Goal: Task Accomplishment & Management: Manage account settings

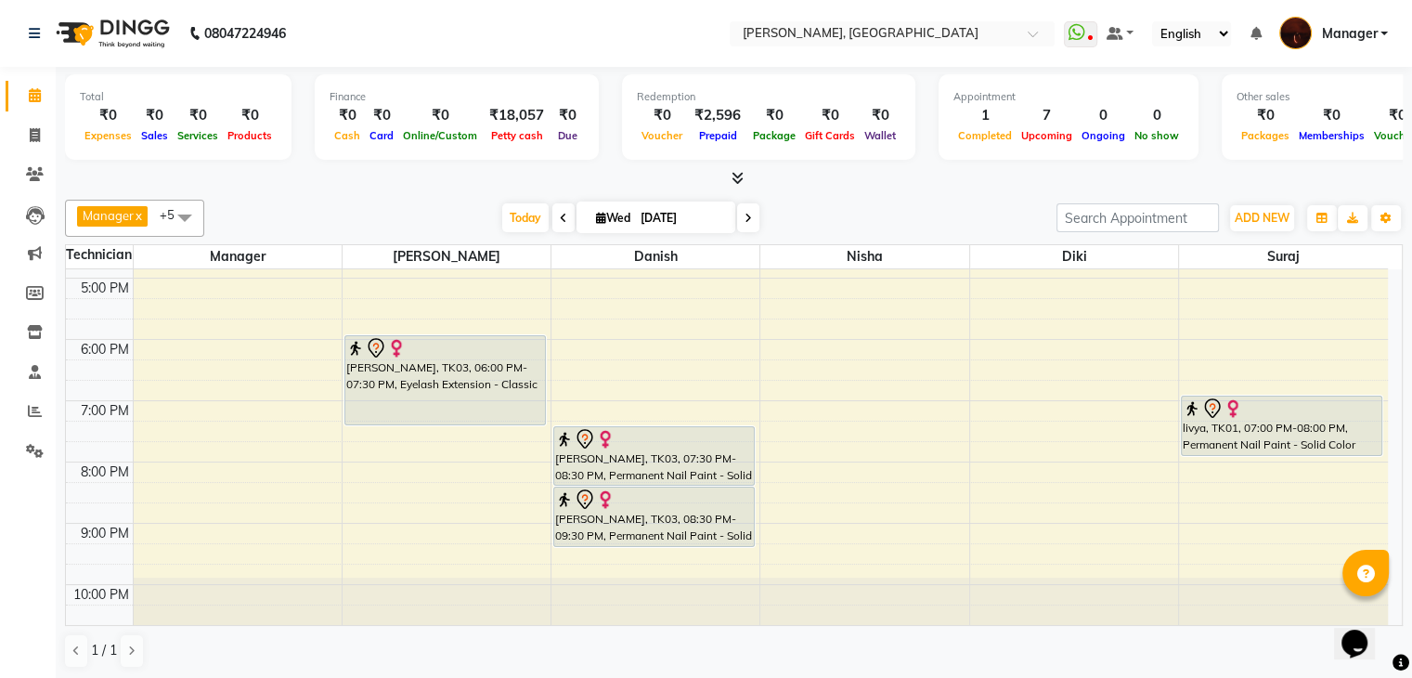
scroll to position [422, 0]
click at [30, 404] on icon at bounding box center [35, 411] width 14 height 14
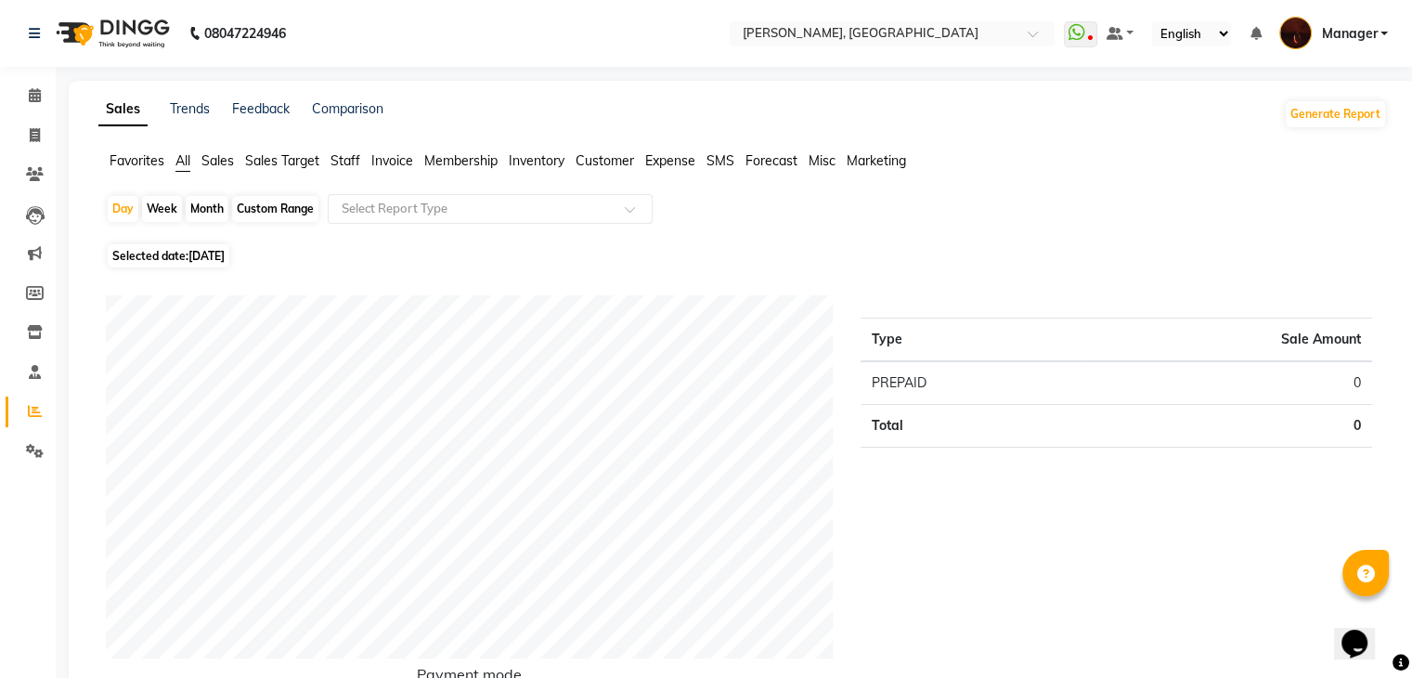
click at [213, 207] on div "Month" at bounding box center [207, 209] width 43 height 26
select select "9"
select select "2025"
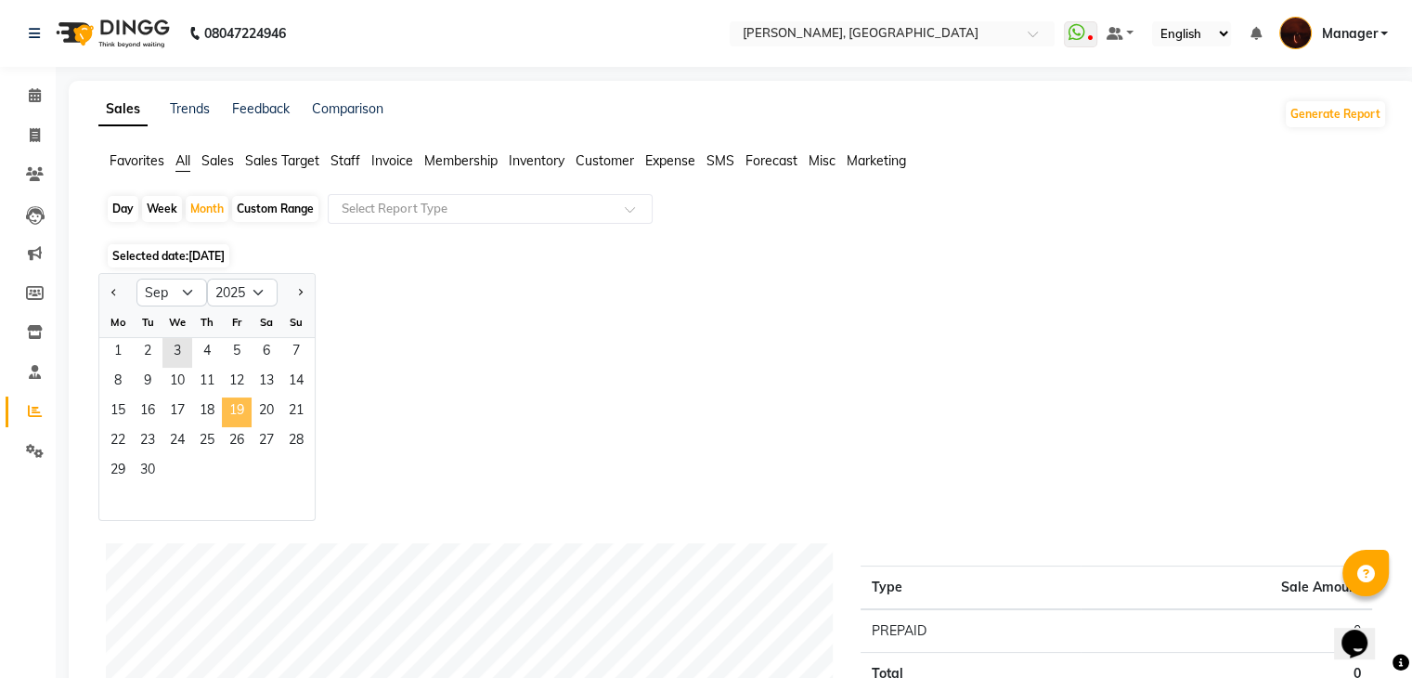
click at [222, 399] on span "19" at bounding box center [237, 412] width 30 height 30
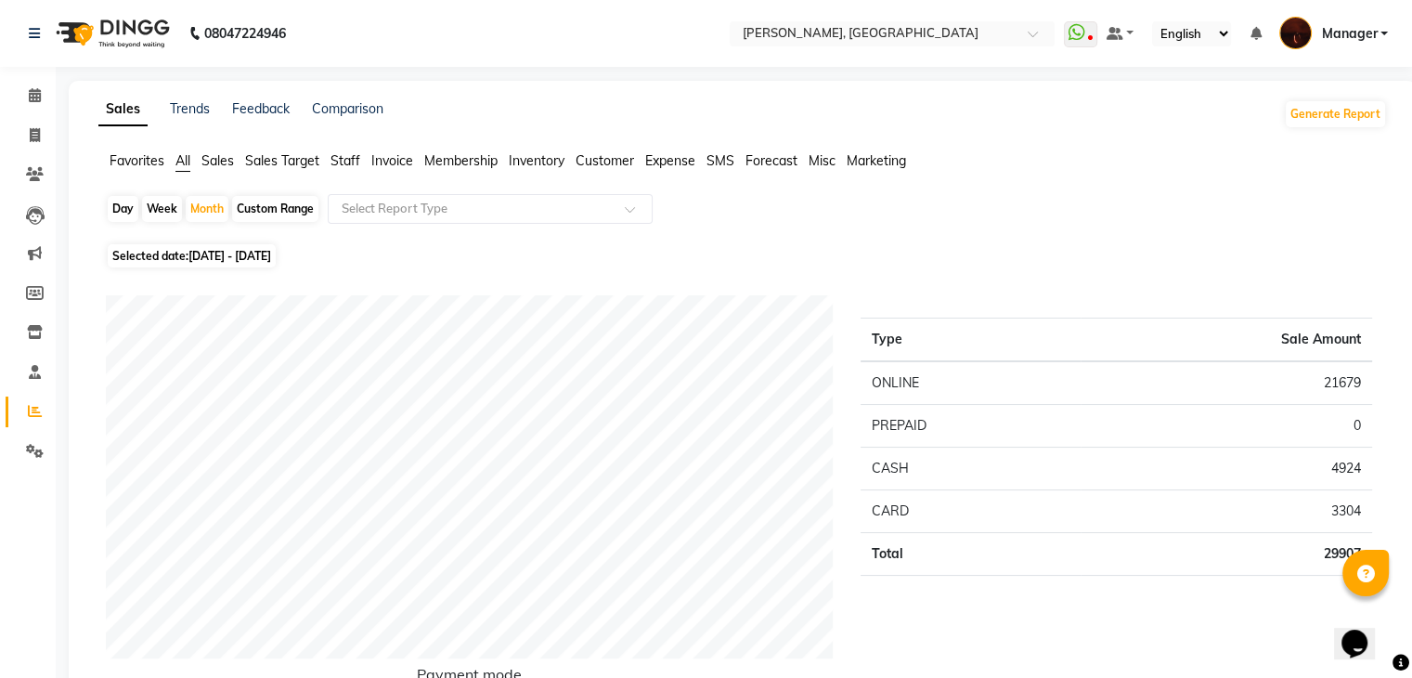
click at [338, 160] on span "Staff" at bounding box center [346, 160] width 30 height 17
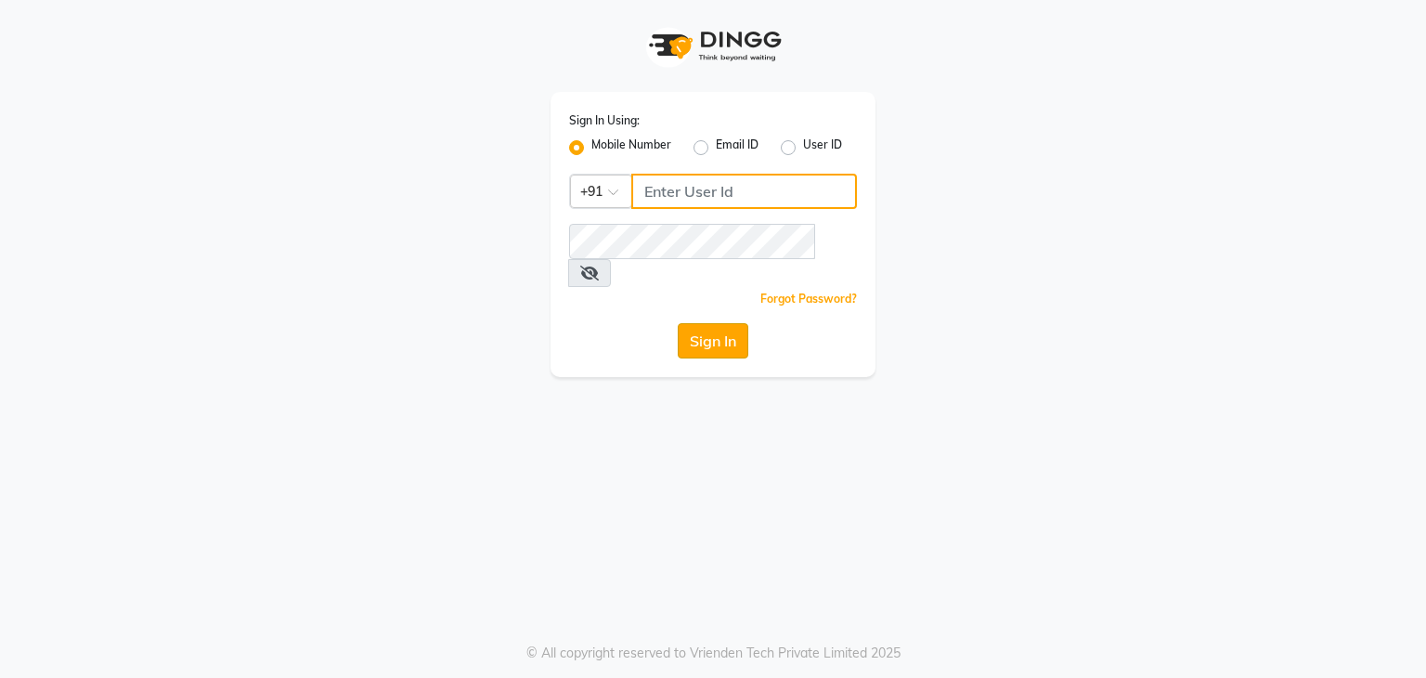
type input "9986416195"
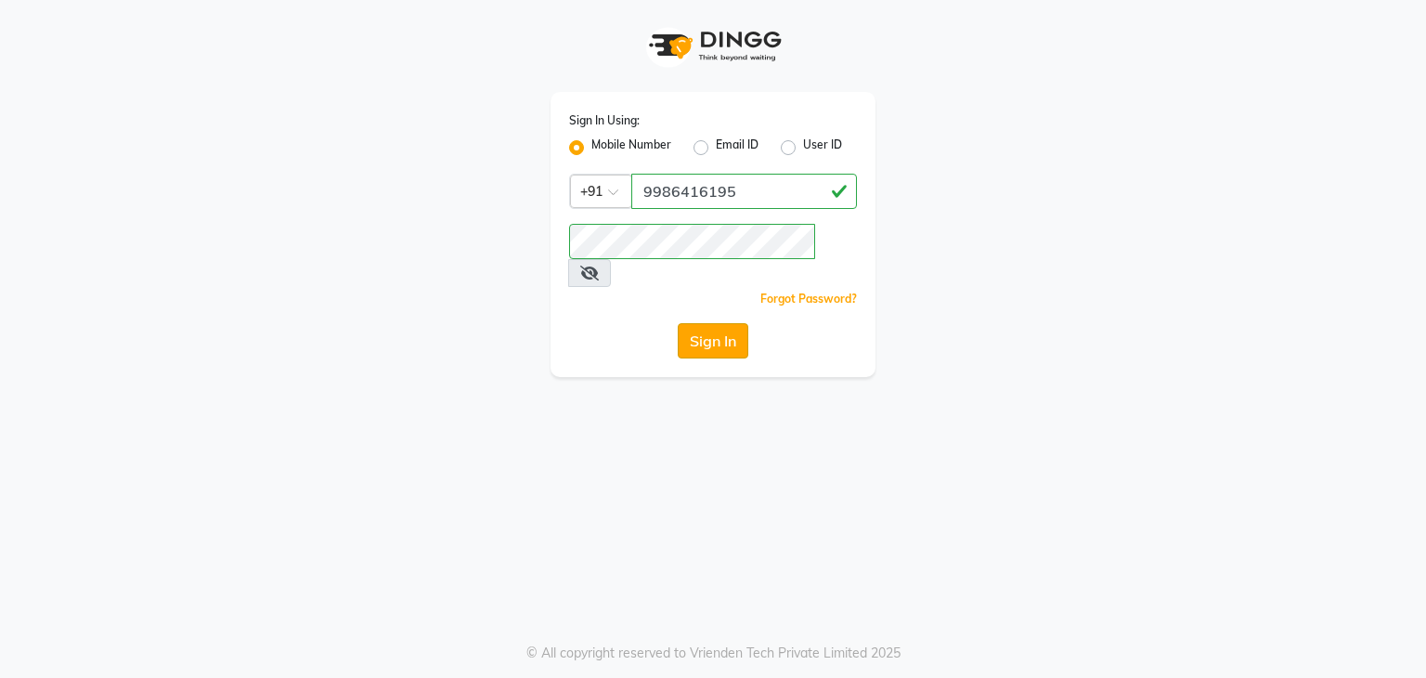
click at [690, 323] on button "Sign In" at bounding box center [713, 340] width 71 height 35
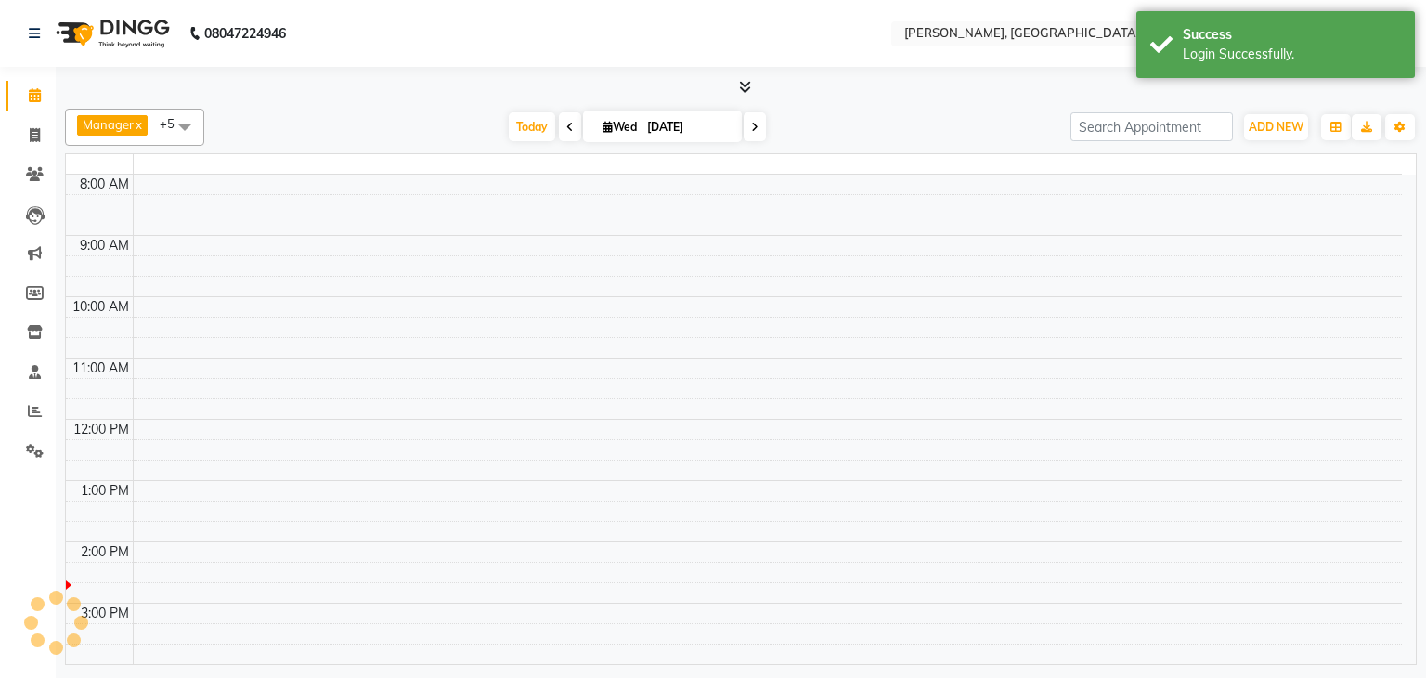
select select "en"
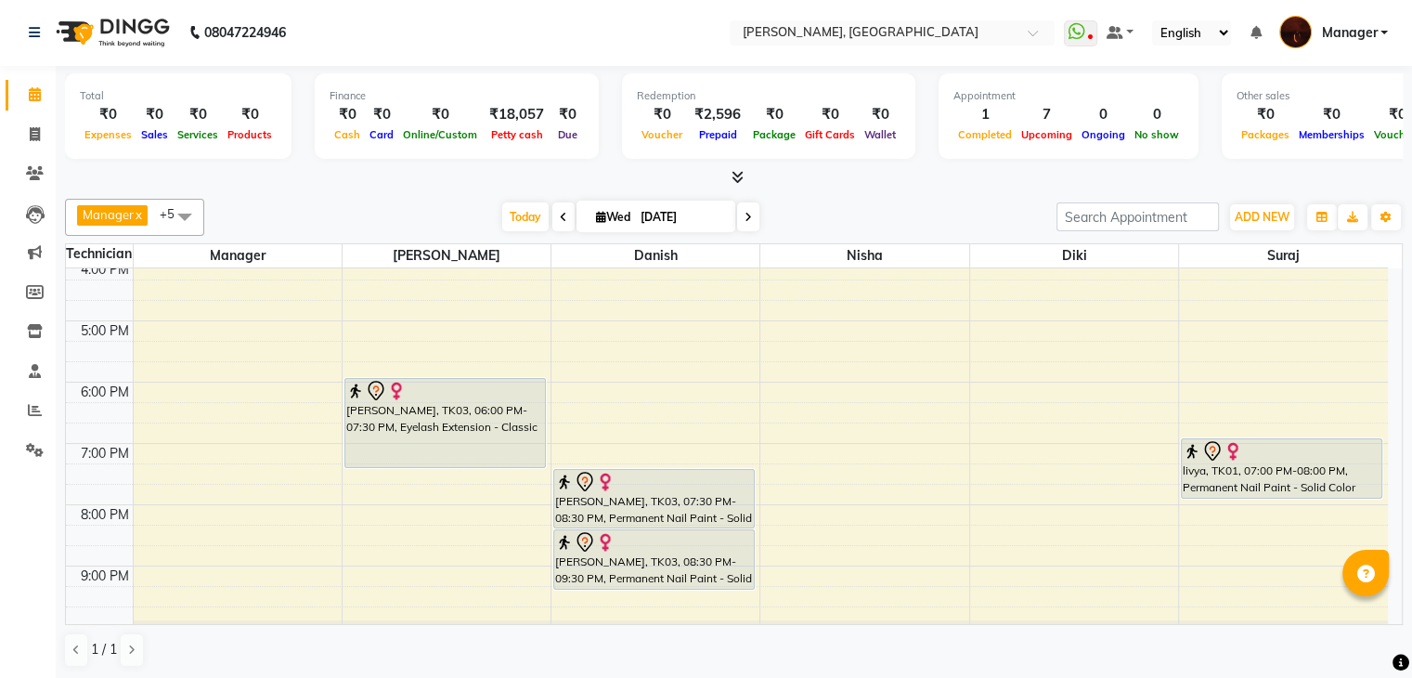
scroll to position [432, 0]
